Goal: Task Accomplishment & Management: Manage account settings

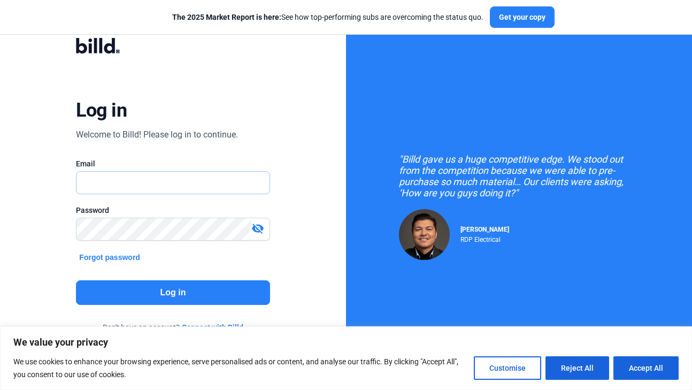
type input "[EMAIL_ADDRESS][DOMAIN_NAME]"
click at [259, 226] on mat-icon "visibility_off" at bounding box center [257, 228] width 13 height 13
click at [211, 296] on button "Log in" at bounding box center [173, 292] width 194 height 25
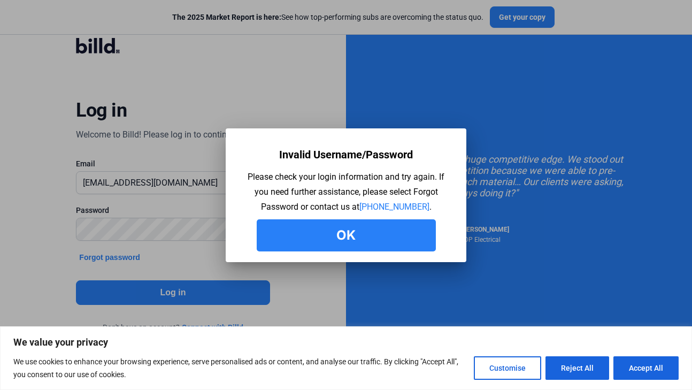
click at [326, 234] on button "Ok" at bounding box center [346, 235] width 179 height 32
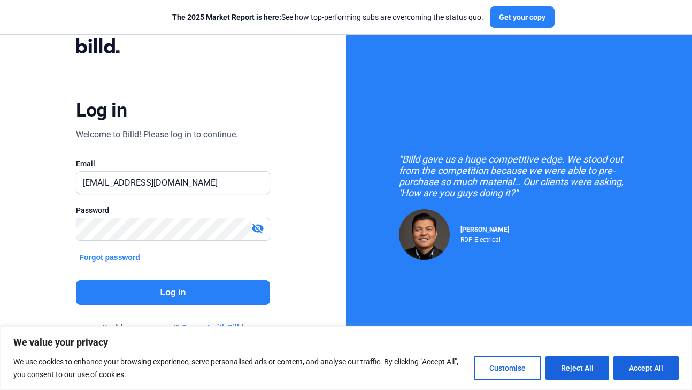
click at [260, 229] on mat-icon "visibility_off" at bounding box center [257, 228] width 13 height 13
click at [256, 294] on button "Log in" at bounding box center [173, 292] width 194 height 25
